Goal: Communication & Community: Answer question/provide support

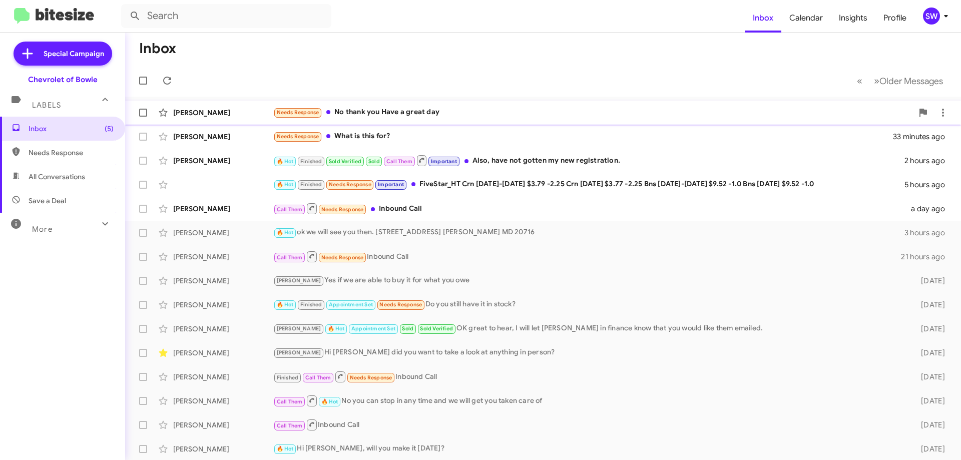
click at [380, 111] on div "Needs Response No thank you Have a great day" at bounding box center [593, 113] width 640 height 12
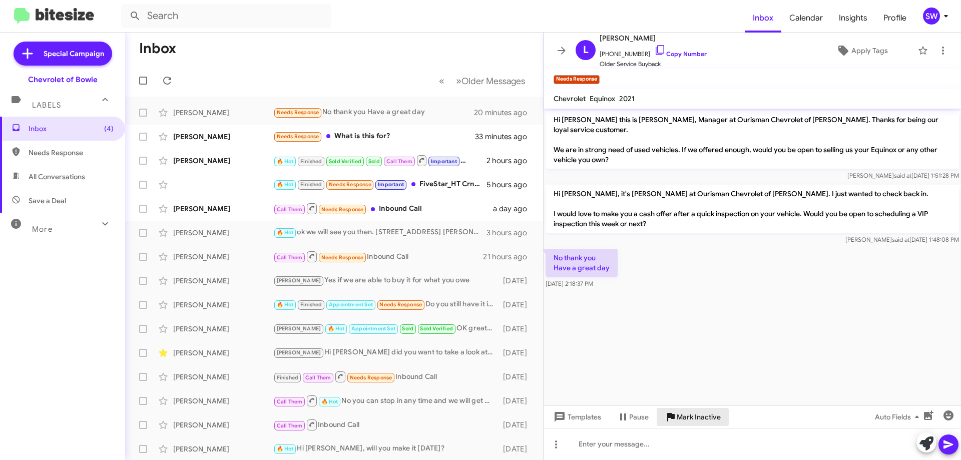
drag, startPoint x: 696, startPoint y: 414, endPoint x: 654, endPoint y: 400, distance: 44.3
click at [695, 413] on span "Mark Inactive" at bounding box center [699, 417] width 44 height 18
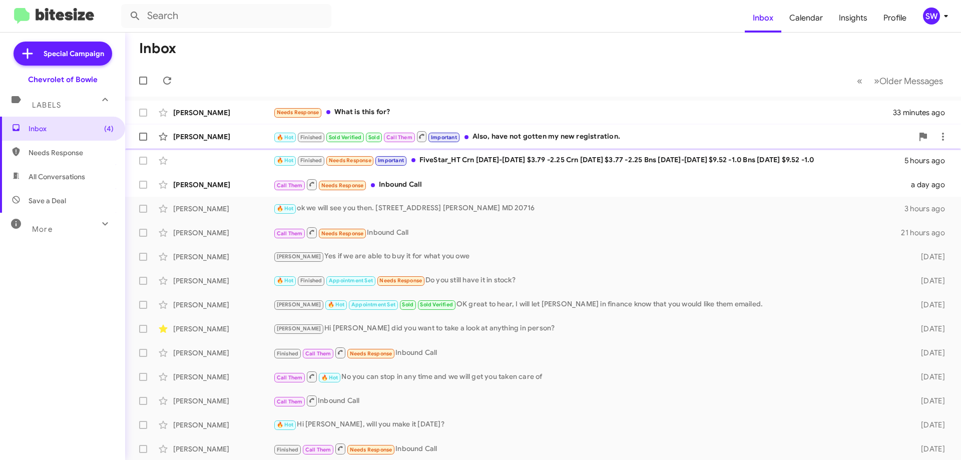
click at [494, 143] on div "🔥 Hot Finished Sold Verified Sold Call Them Important Also, have not gotten my …" at bounding box center [593, 136] width 640 height 13
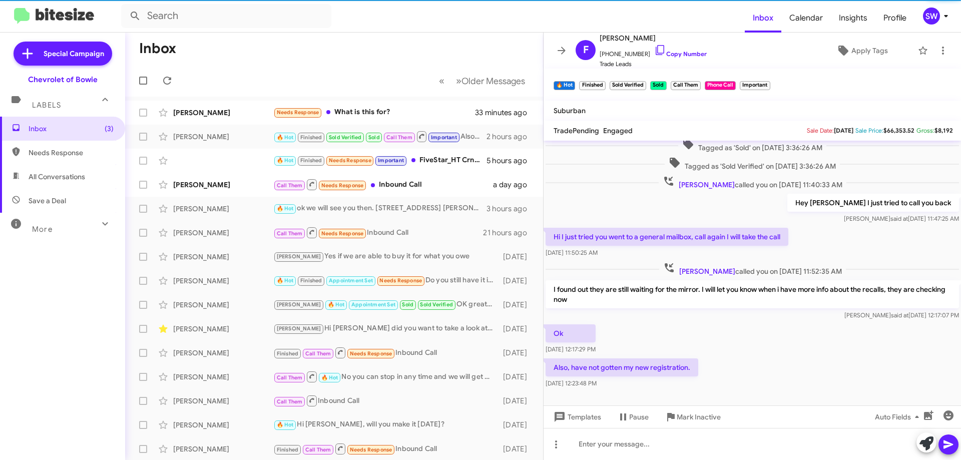
scroll to position [236, 0]
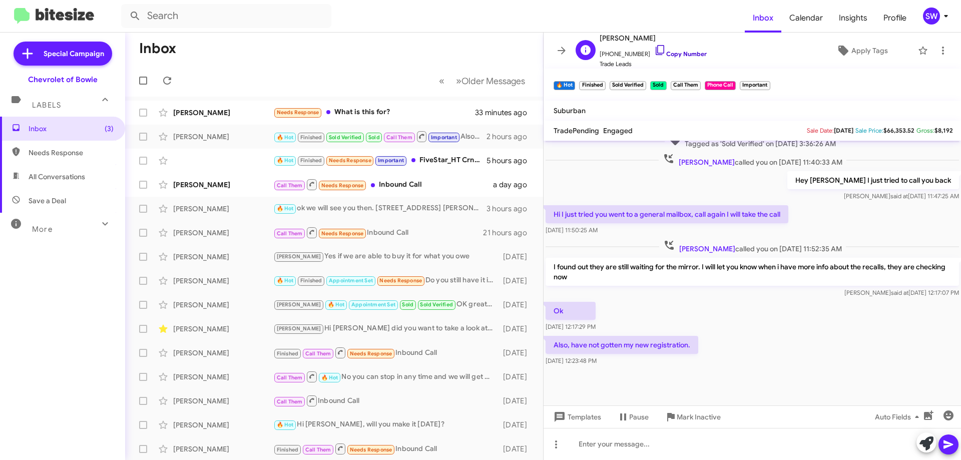
drag, startPoint x: 651, startPoint y: 49, endPoint x: 797, endPoint y: 74, distance: 147.8
click at [654, 49] on icon at bounding box center [660, 50] width 12 height 12
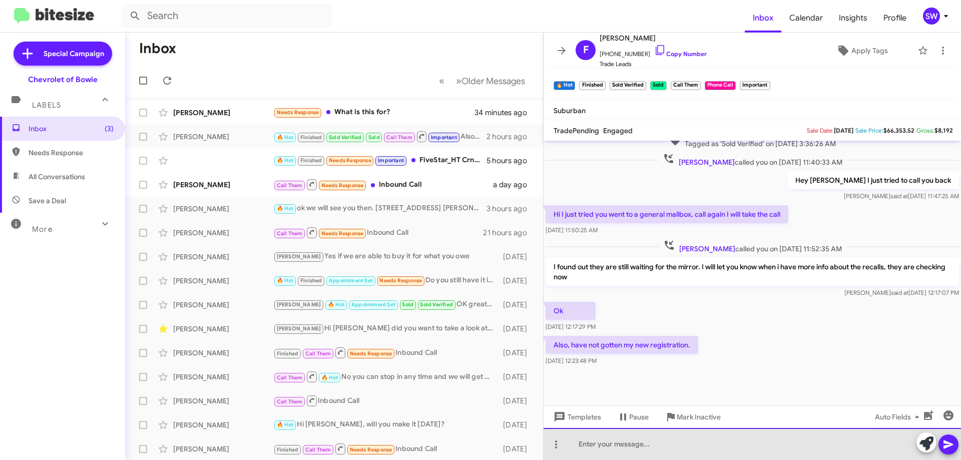
click at [665, 443] on div at bounding box center [751, 444] width 417 height 32
click at [634, 439] on div "ok" at bounding box center [751, 444] width 417 height 32
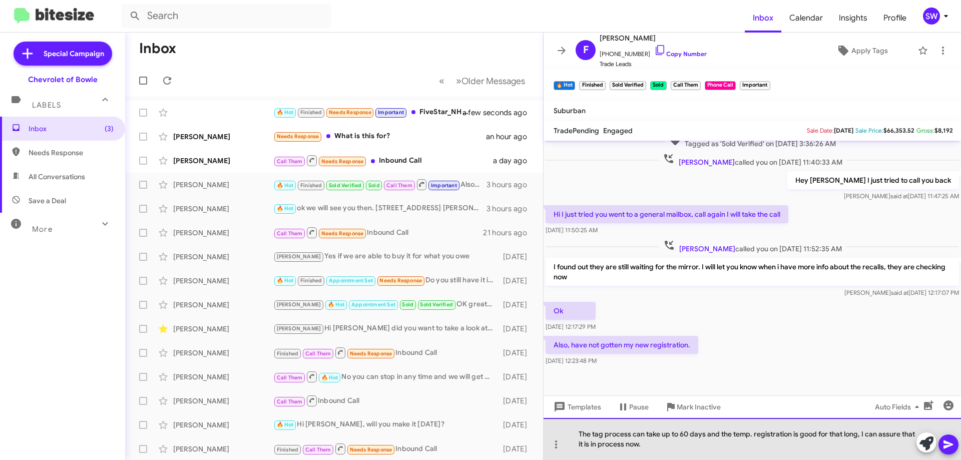
drag, startPoint x: 865, startPoint y: 439, endPoint x: 873, endPoint y: 454, distance: 17.7
click at [873, 454] on div "The tag process can take up to 60 days and the temp. registration is good for t…" at bounding box center [751, 439] width 417 height 42
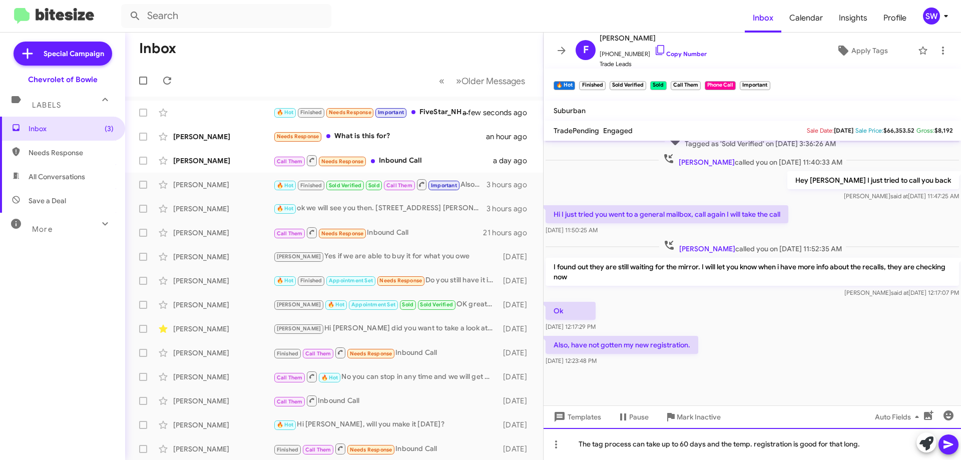
drag, startPoint x: 868, startPoint y: 444, endPoint x: 877, endPoint y: 442, distance: 9.2
click at [868, 444] on div "The tag process can take up to 60 days and the temp. registration is good for t…" at bounding box center [751, 444] width 417 height 32
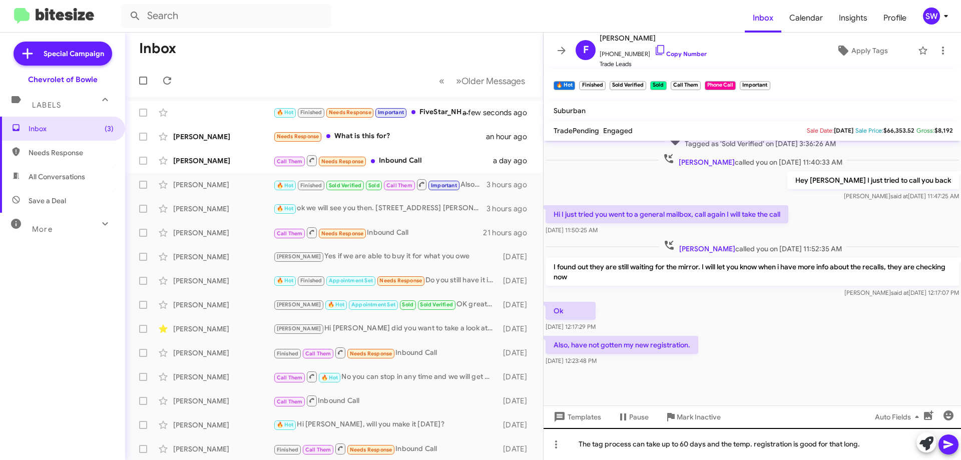
drag, startPoint x: 948, startPoint y: 438, endPoint x: 866, endPoint y: 449, distance: 82.7
click at [867, 450] on div "The tag process can take up to 60 days and the temp. registration is good for t…" at bounding box center [751, 444] width 417 height 32
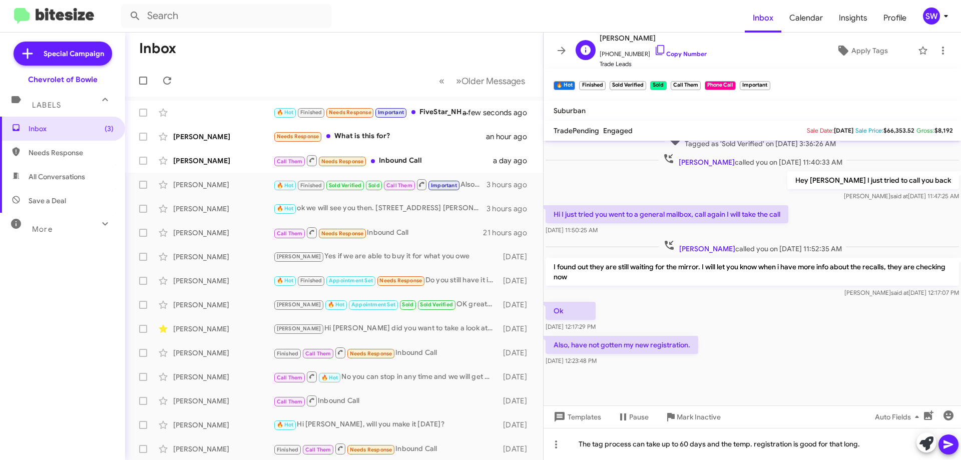
click at [657, 51] on link "Copy Number" at bounding box center [680, 54] width 53 height 8
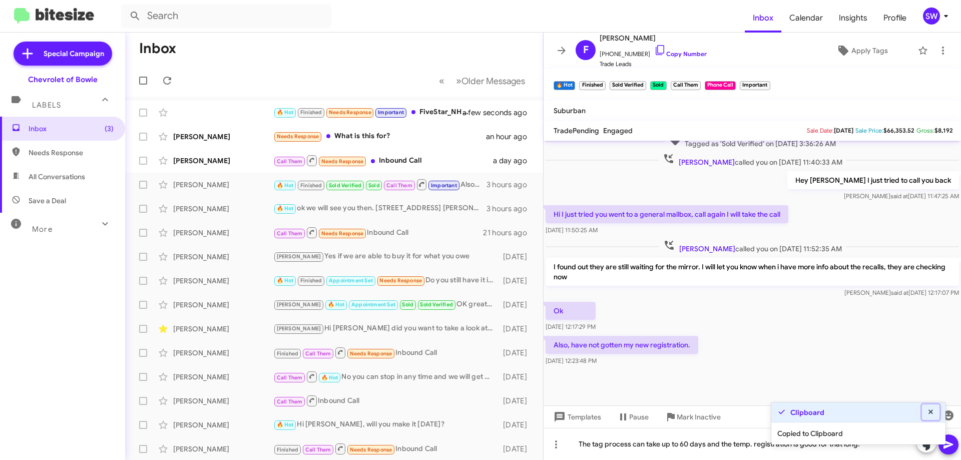
click at [928, 410] on icon at bounding box center [930, 411] width 9 height 7
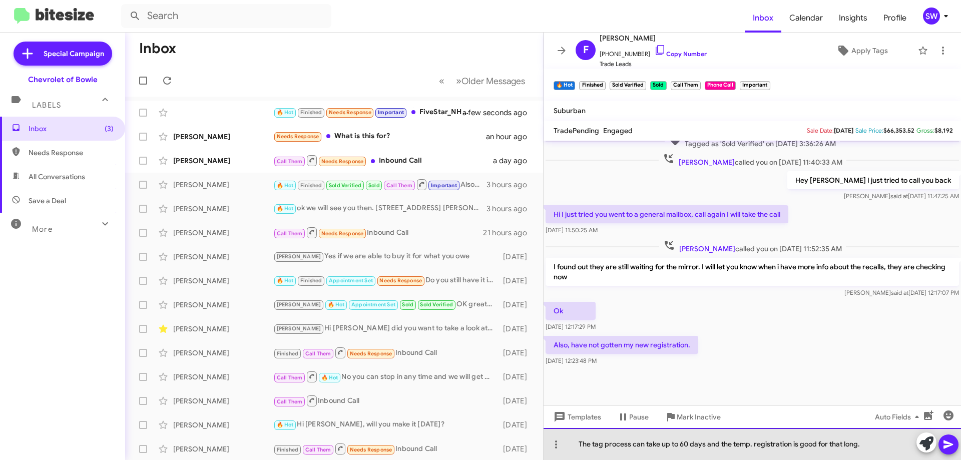
drag, startPoint x: 870, startPoint y: 444, endPoint x: 916, endPoint y: 451, distance: 47.1
click at [872, 445] on div "The tag process can take up to 60 days and the temp. registration is good for t…" at bounding box center [751, 444] width 417 height 32
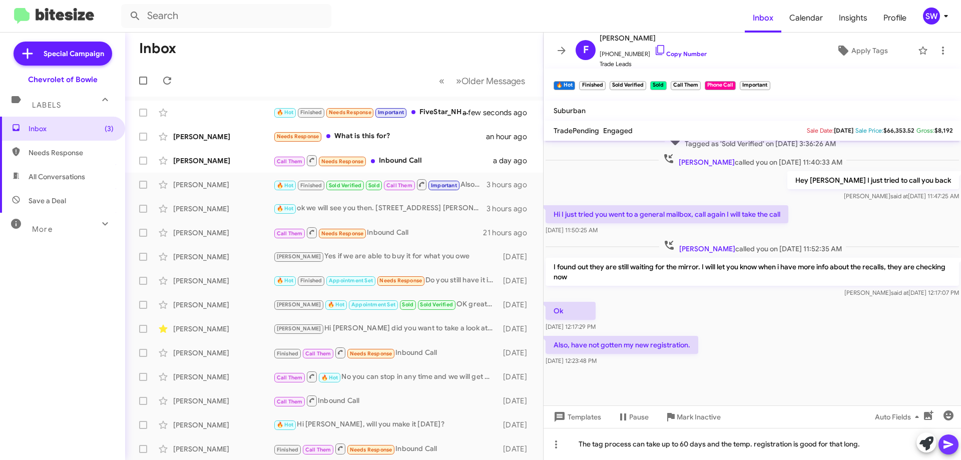
click at [950, 446] on icon at bounding box center [948, 444] width 12 height 12
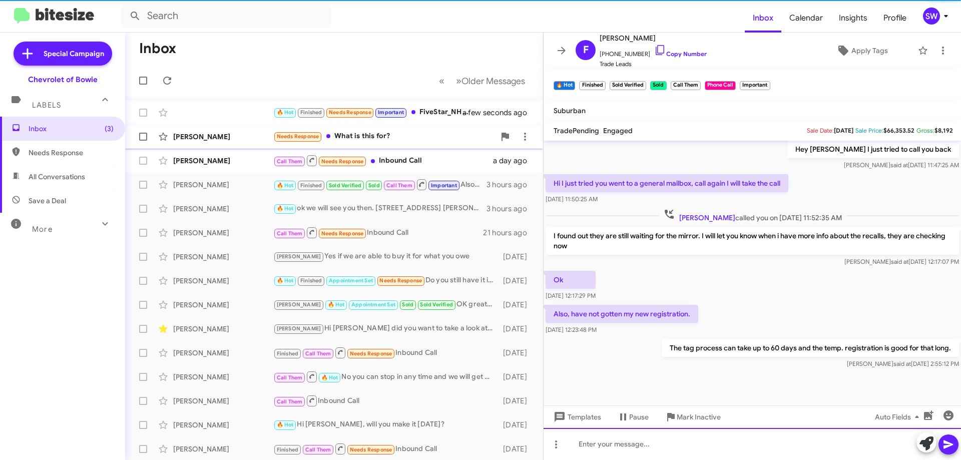
scroll to position [272, 0]
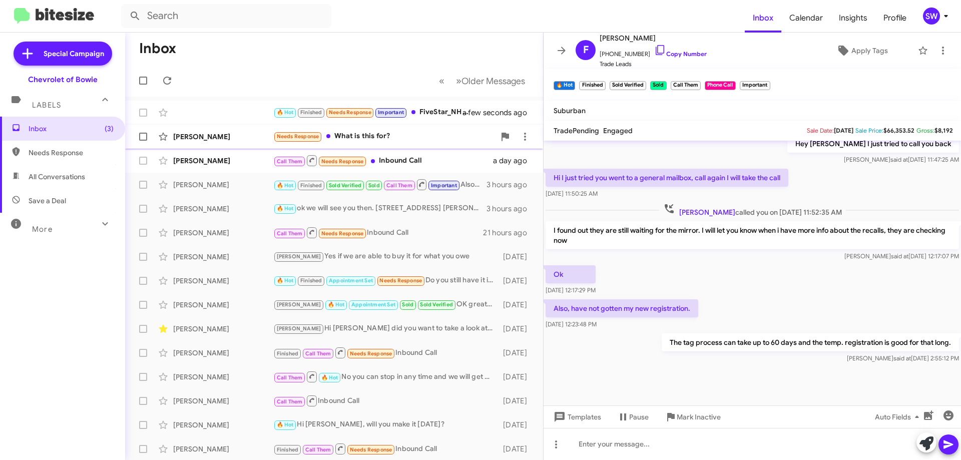
drag, startPoint x: 369, startPoint y: 137, endPoint x: 425, endPoint y: 128, distance: 56.8
click at [369, 137] on div "Needs Response What is this for?" at bounding box center [384, 137] width 222 height 12
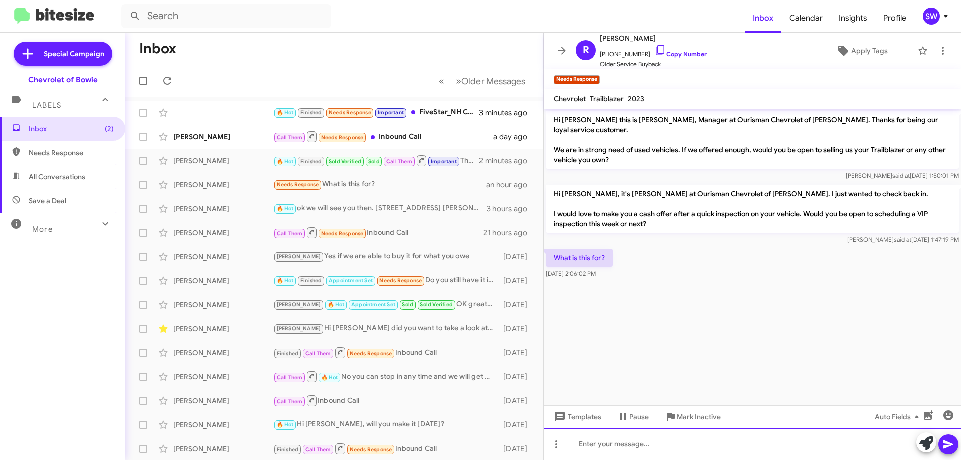
click at [593, 443] on div at bounding box center [751, 444] width 417 height 32
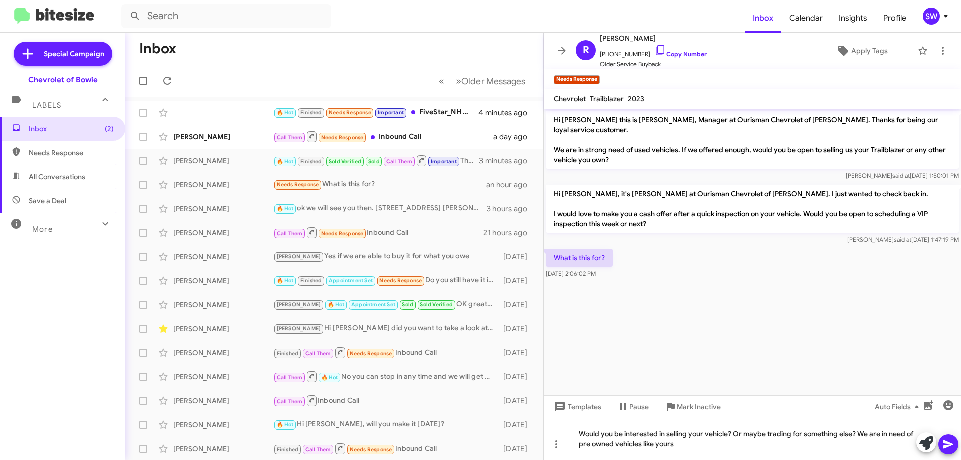
click at [948, 444] on icon at bounding box center [948, 444] width 12 height 12
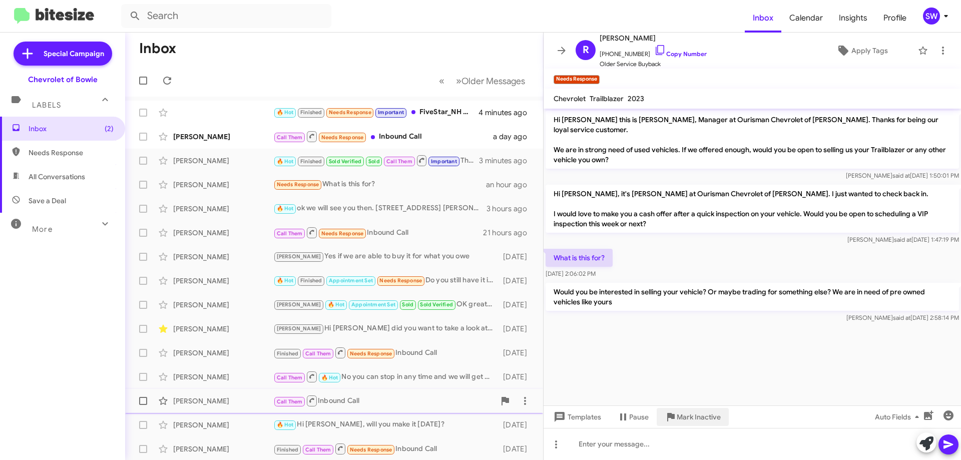
drag, startPoint x: 676, startPoint y: 414, endPoint x: 721, endPoint y: 407, distance: 46.2
click at [679, 414] on span "Mark Inactive" at bounding box center [693, 417] width 56 height 18
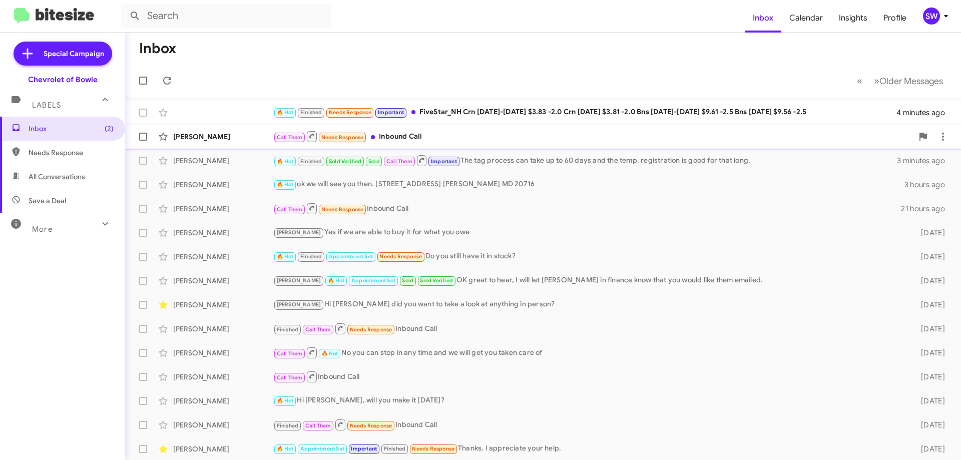
click at [423, 138] on div "Call Them Needs Response Inbound Call" at bounding box center [593, 136] width 640 height 13
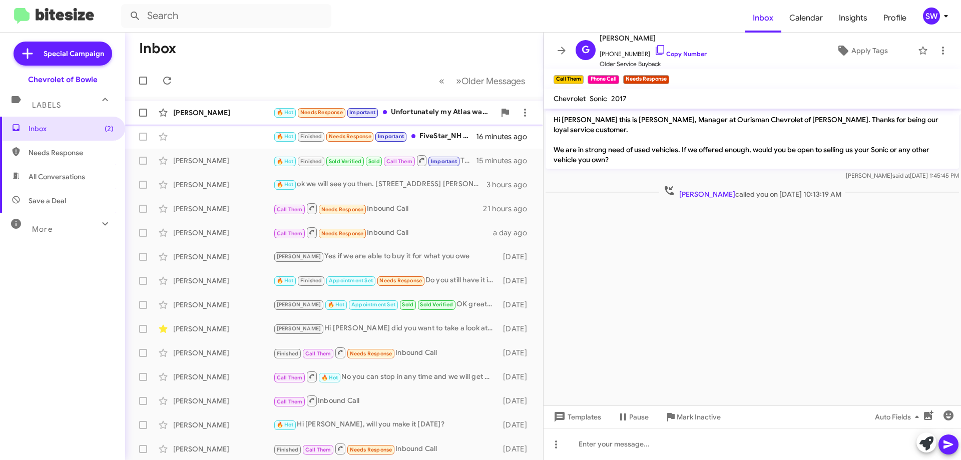
click at [418, 107] on div "🔥 Hot Needs Response Important Unfortunately my Atlas was totaled" at bounding box center [384, 113] width 222 height 12
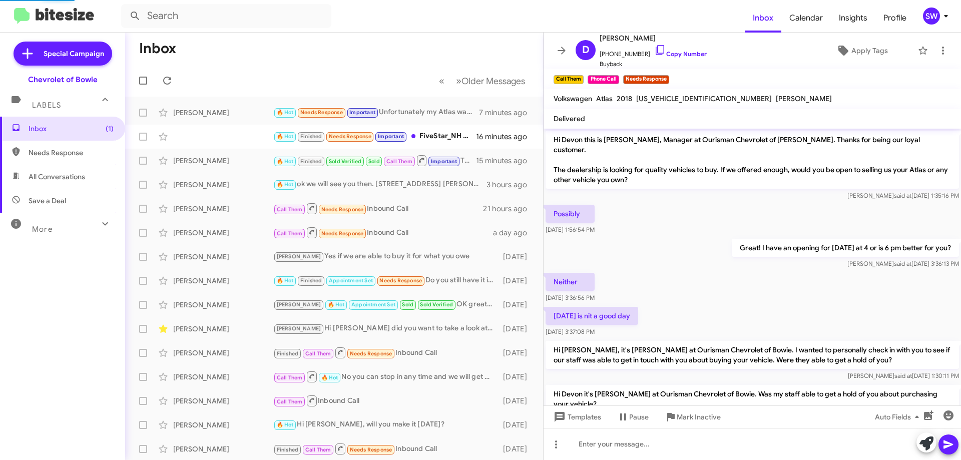
scroll to position [215, 0]
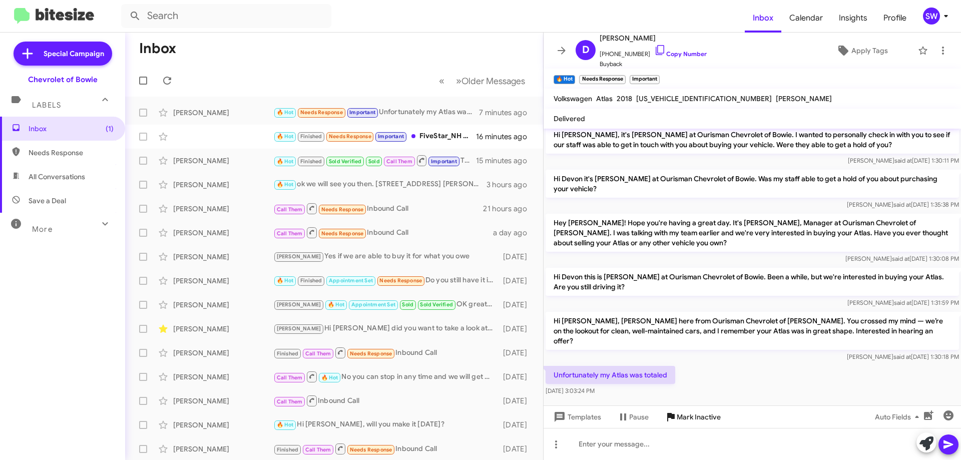
click at [688, 415] on span "Mark Inactive" at bounding box center [699, 417] width 44 height 18
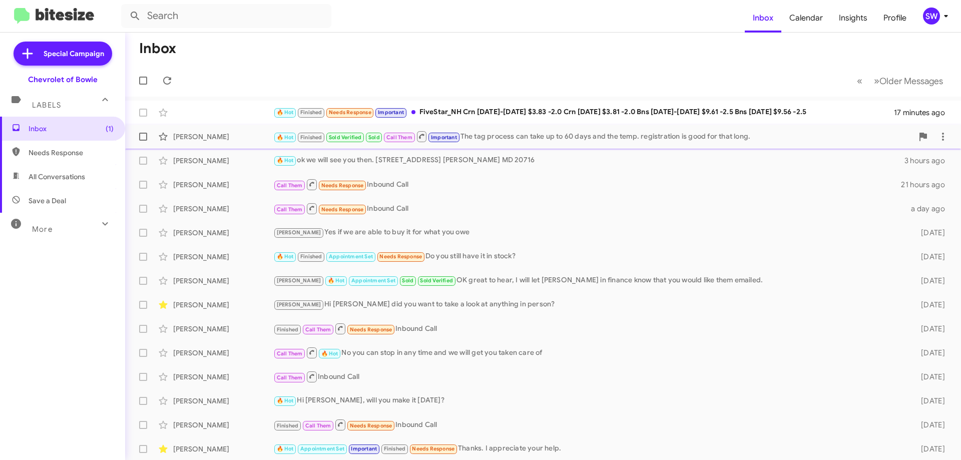
click at [484, 134] on div "🔥 Hot Finished Sold Verified Sold Call Them Important The tag process can take …" at bounding box center [593, 136] width 640 height 13
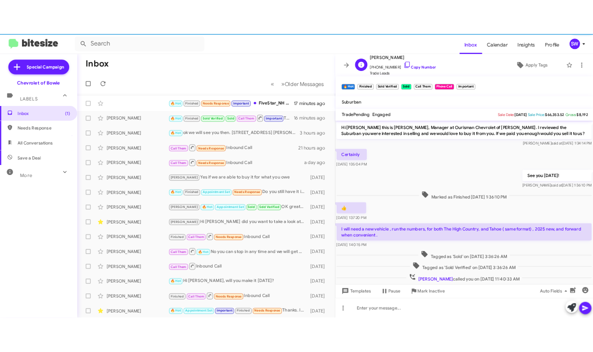
scroll to position [240, 0]
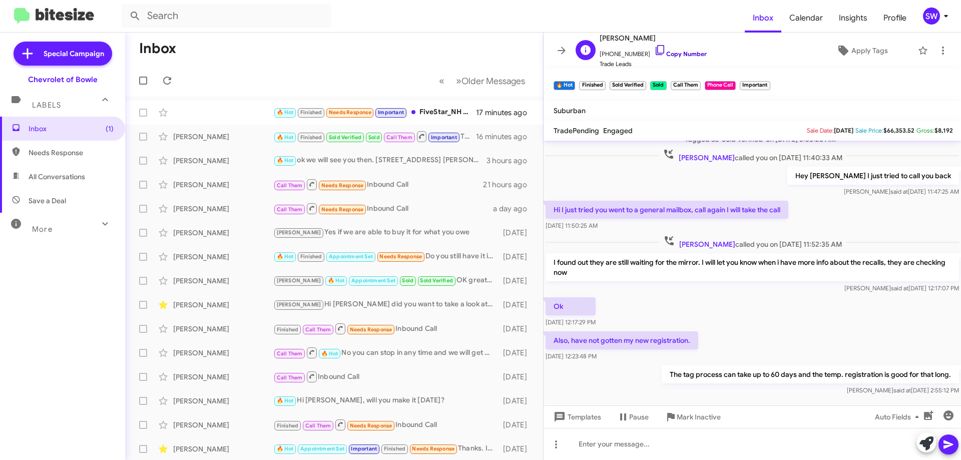
click at [656, 48] on icon at bounding box center [660, 50] width 9 height 10
drag, startPoint x: 439, startPoint y: 17, endPoint x: 660, endPoint y: 18, distance: 220.2
click at [660, 18] on form at bounding box center [432, 16] width 623 height 24
